Goal: Task Accomplishment & Management: Manage account settings

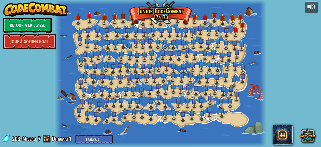
select select "fr"
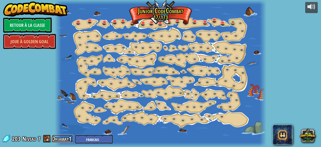
click at [66, 138] on link "Dhiamay1" at bounding box center [62, 139] width 21 height 8
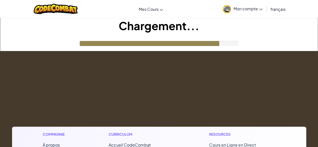
click at [251, 8] on span "Mon compte" at bounding box center [247, 8] width 29 height 5
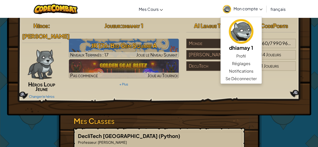
click at [245, 77] on link "Se Déconnecter" at bounding box center [240, 79] width 41 height 8
